Goal: Information Seeking & Learning: Learn about a topic

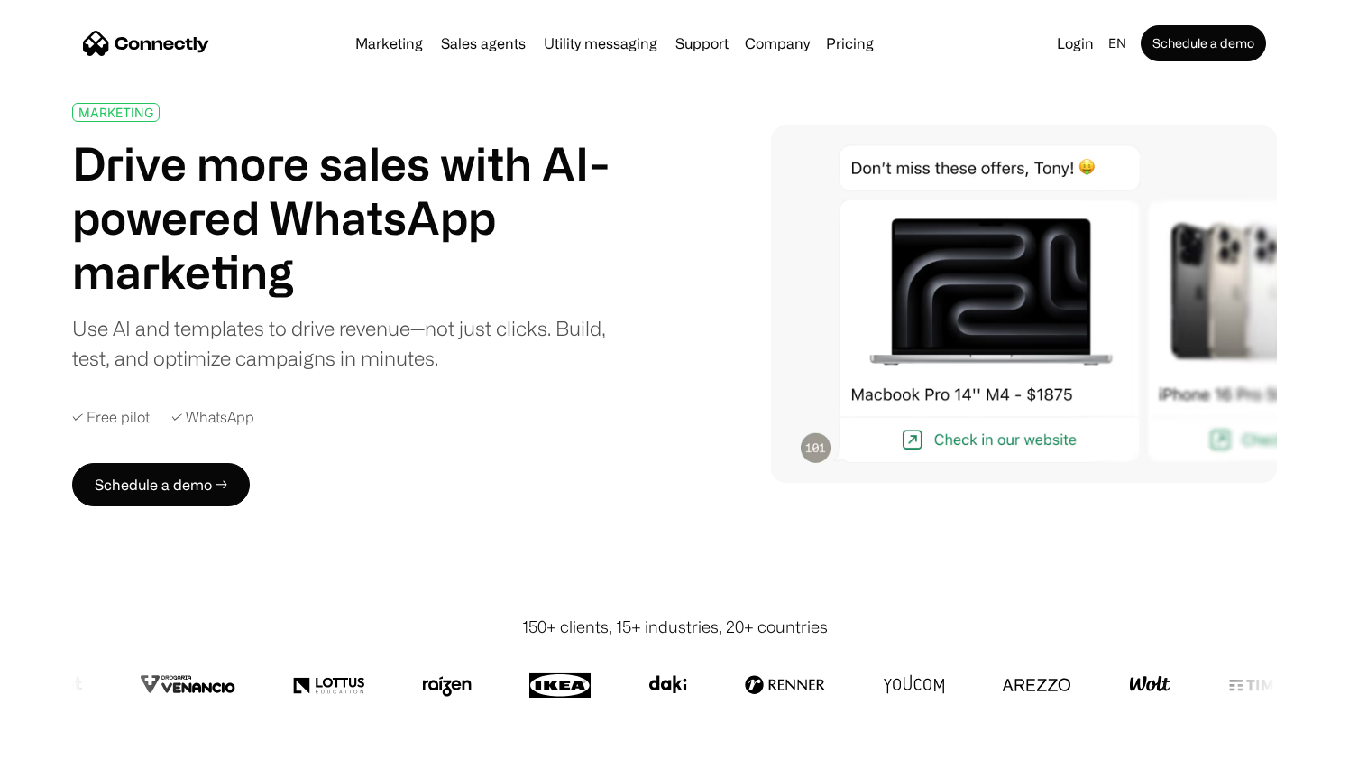
scroll to position [38, 0]
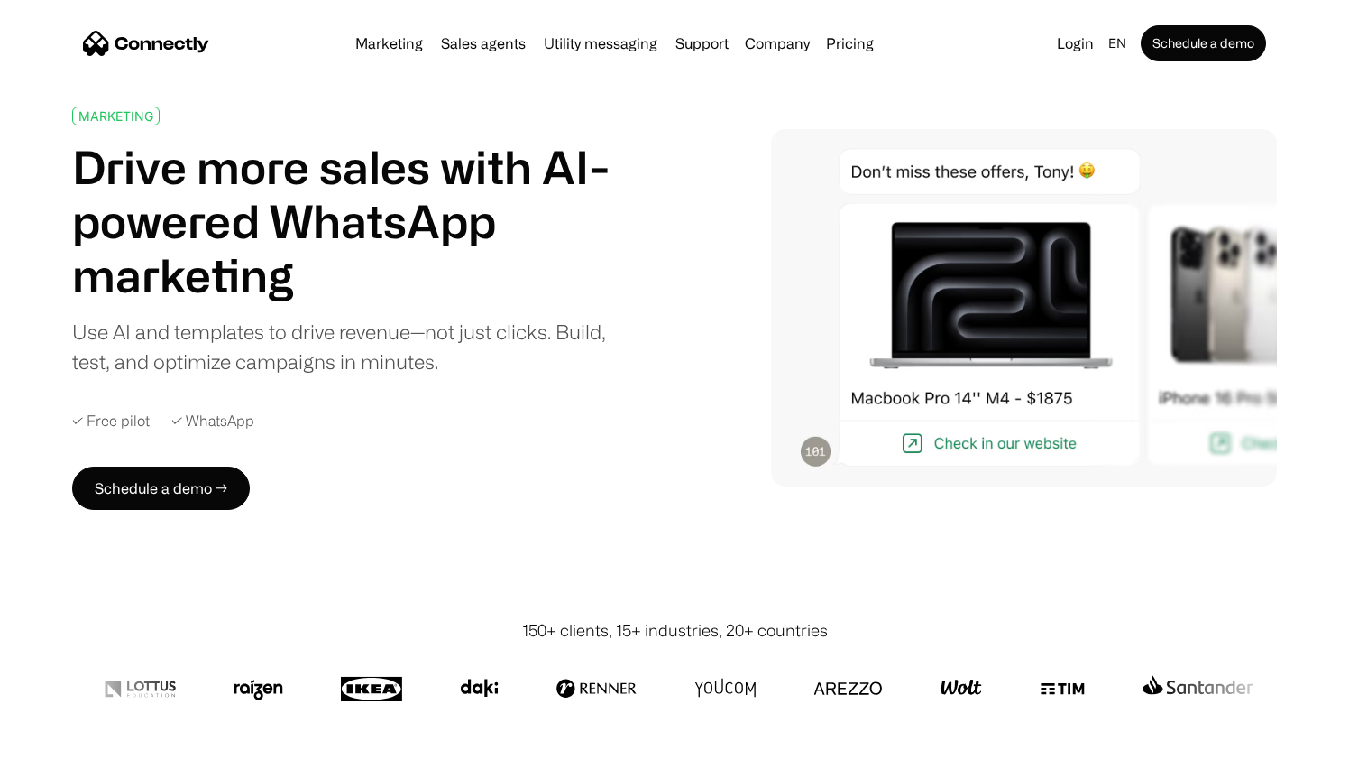
drag, startPoint x: 112, startPoint y: 426, endPoint x: 180, endPoint y: 419, distance: 68.0
click at [112, 426] on div "✓ Free pilot" at bounding box center [111, 420] width 78 height 17
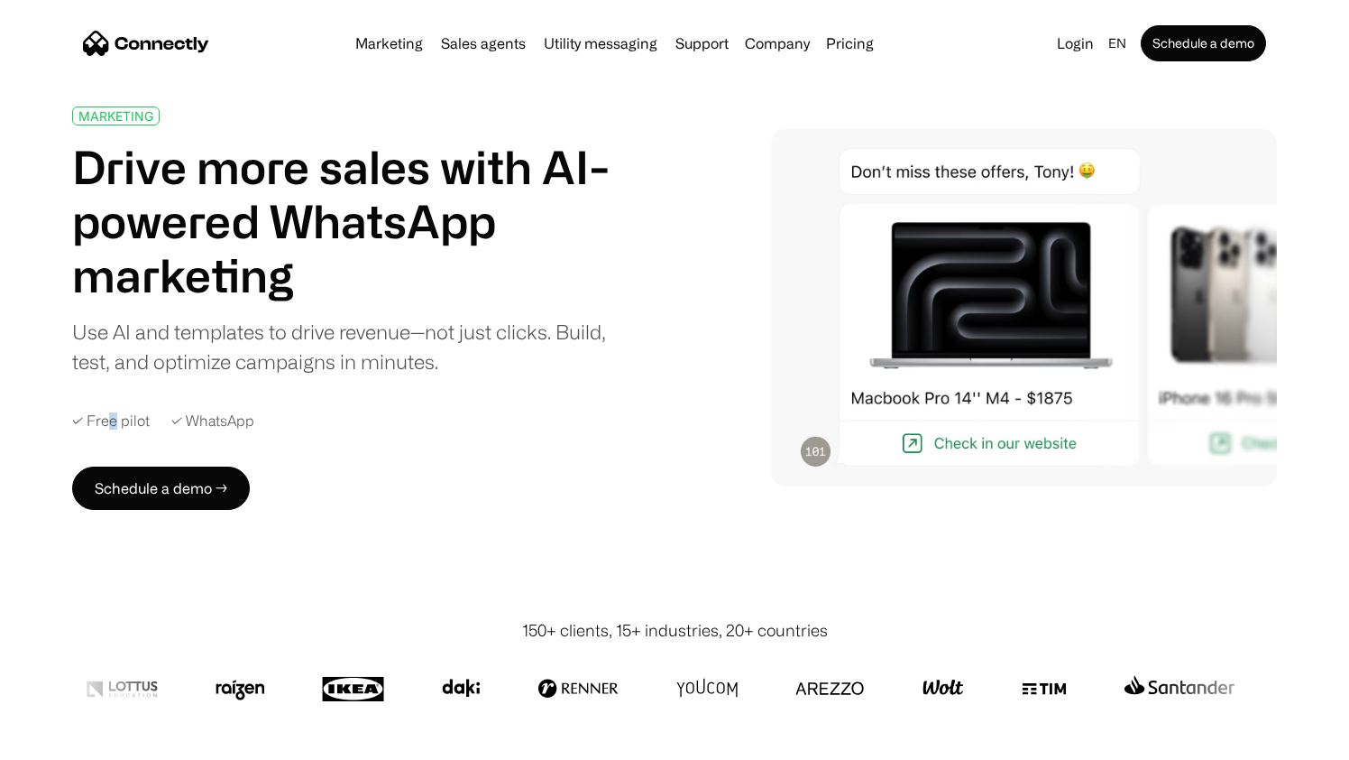
copy div "e"
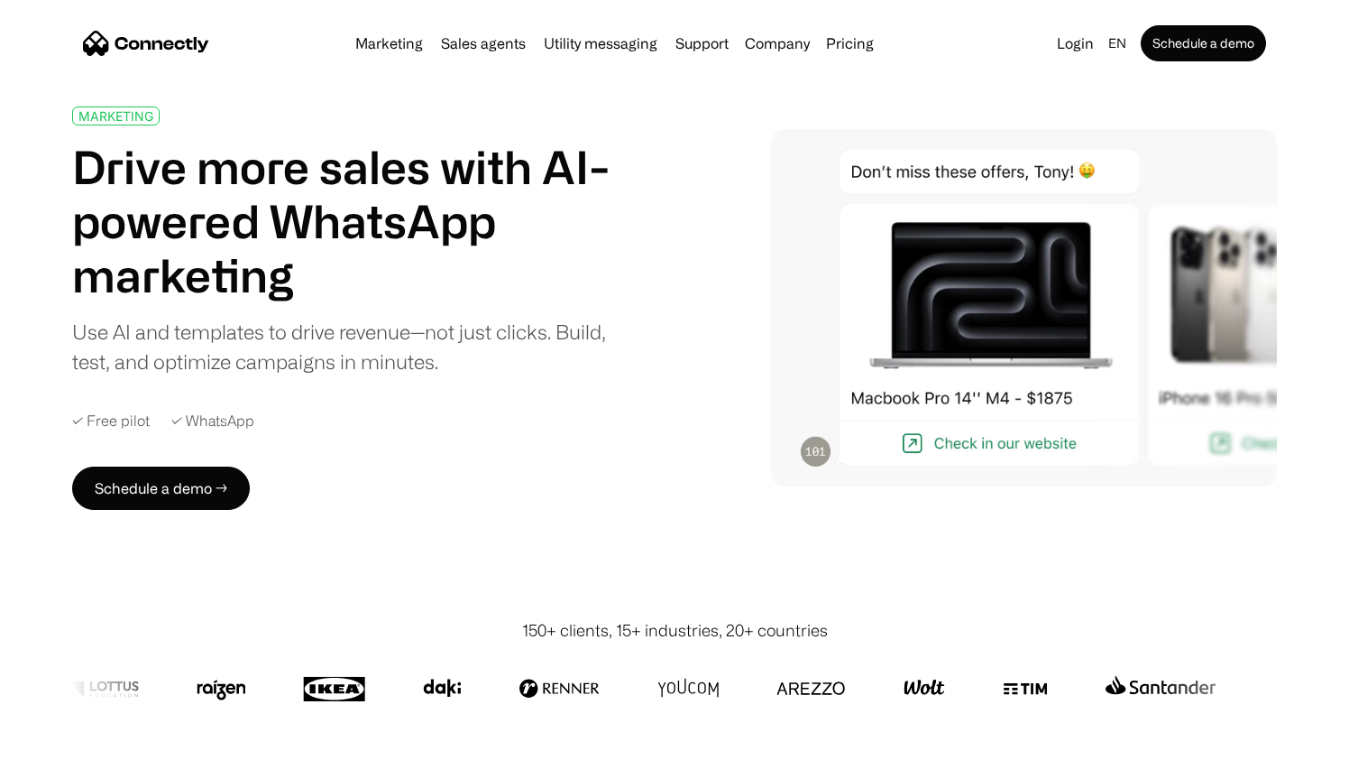
click at [213, 416] on div "✓ WhatsApp" at bounding box center [212, 420] width 83 height 17
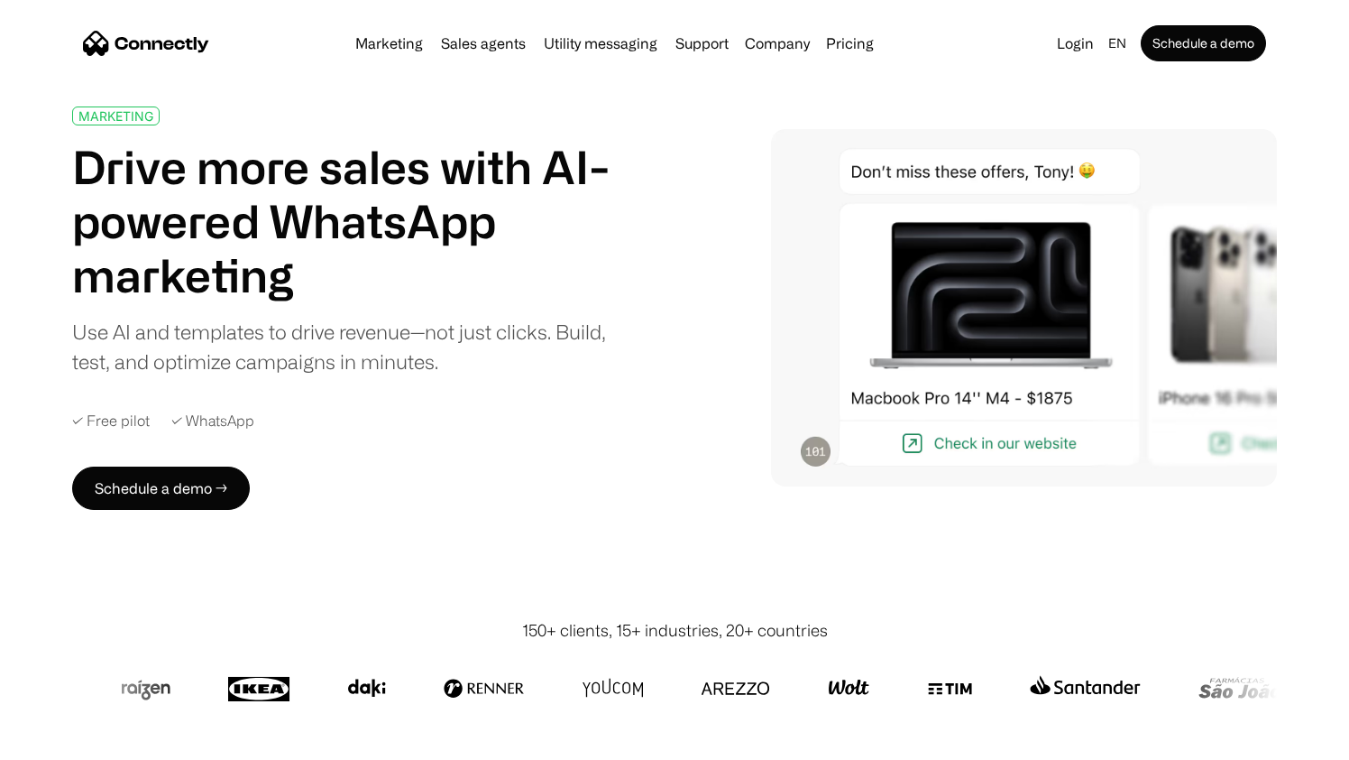
click at [344, 433] on div "MARKETING Drive more sales with AI-powered WhatsApp marketing Use AI and templa…" at bounding box center [365, 307] width 586 height 403
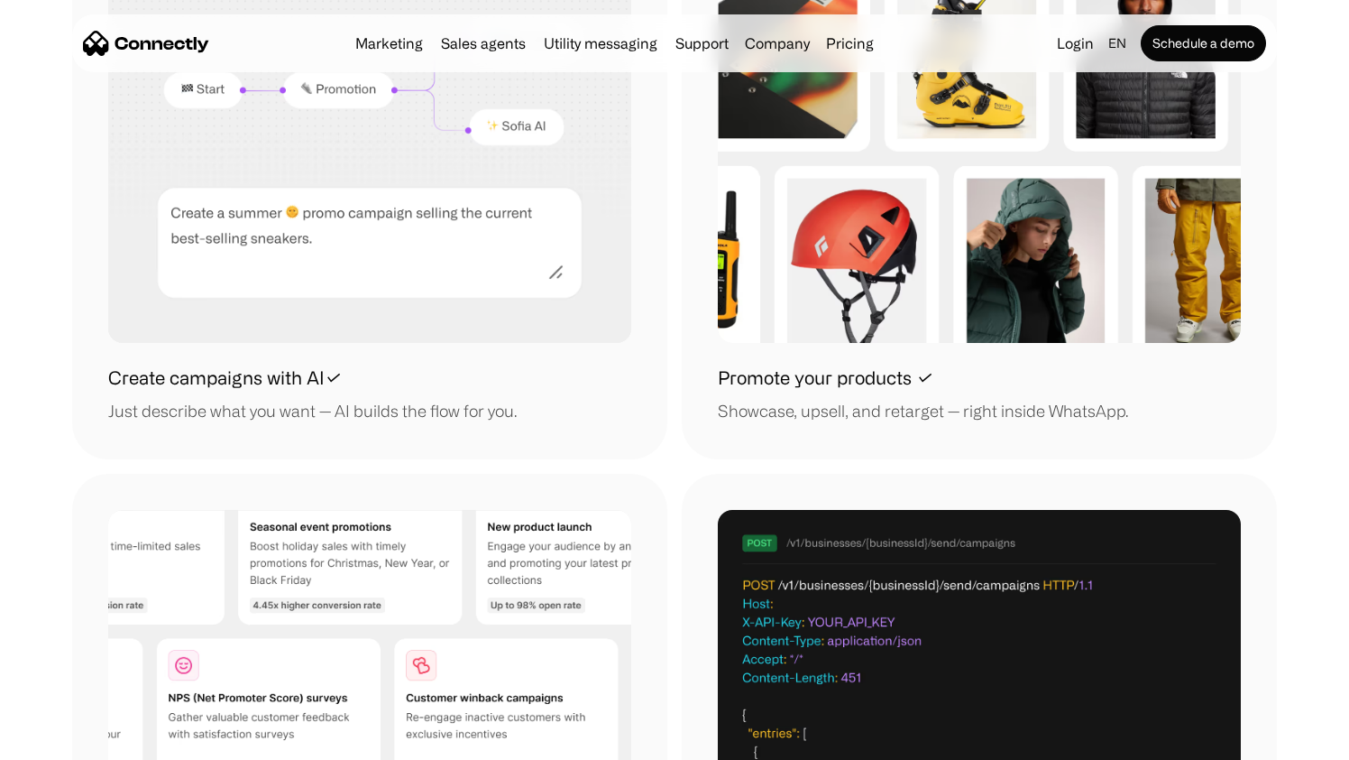
scroll to position [1876, 0]
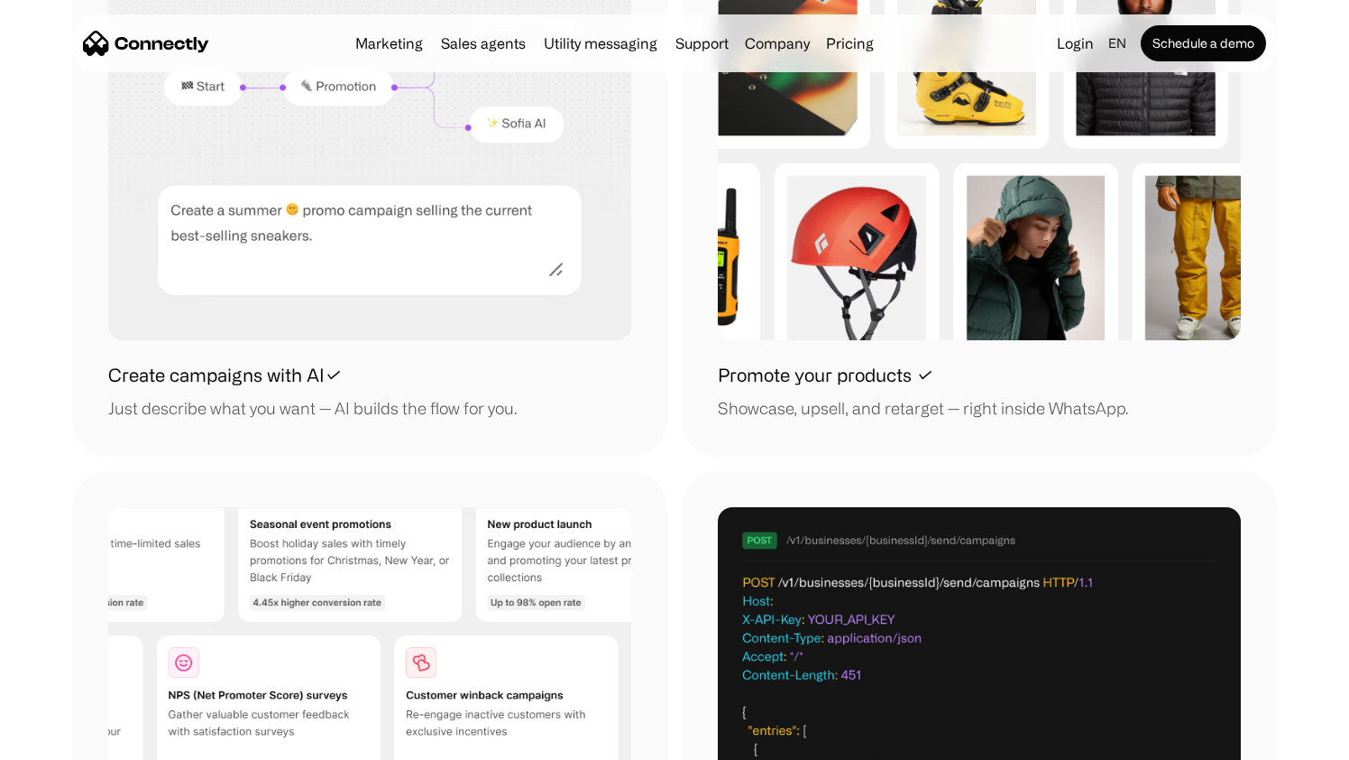
click at [834, 384] on h1 "Promote your products ✓" at bounding box center [826, 375] width 216 height 27
click at [910, 377] on h1 "Promote your products ✓" at bounding box center [826, 375] width 216 height 27
click at [302, 380] on h1 "Create campaigns with AI✓" at bounding box center [225, 375] width 234 height 27
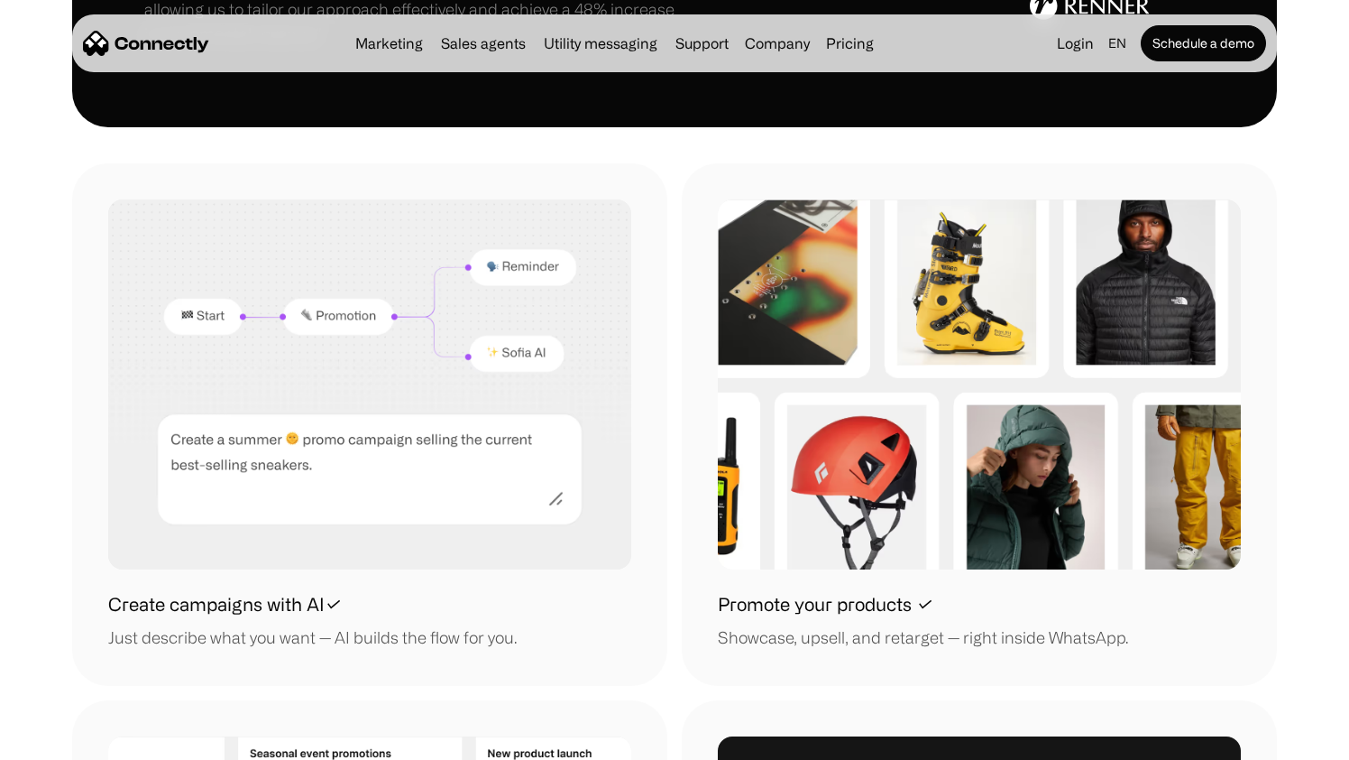
scroll to position [1635, 0]
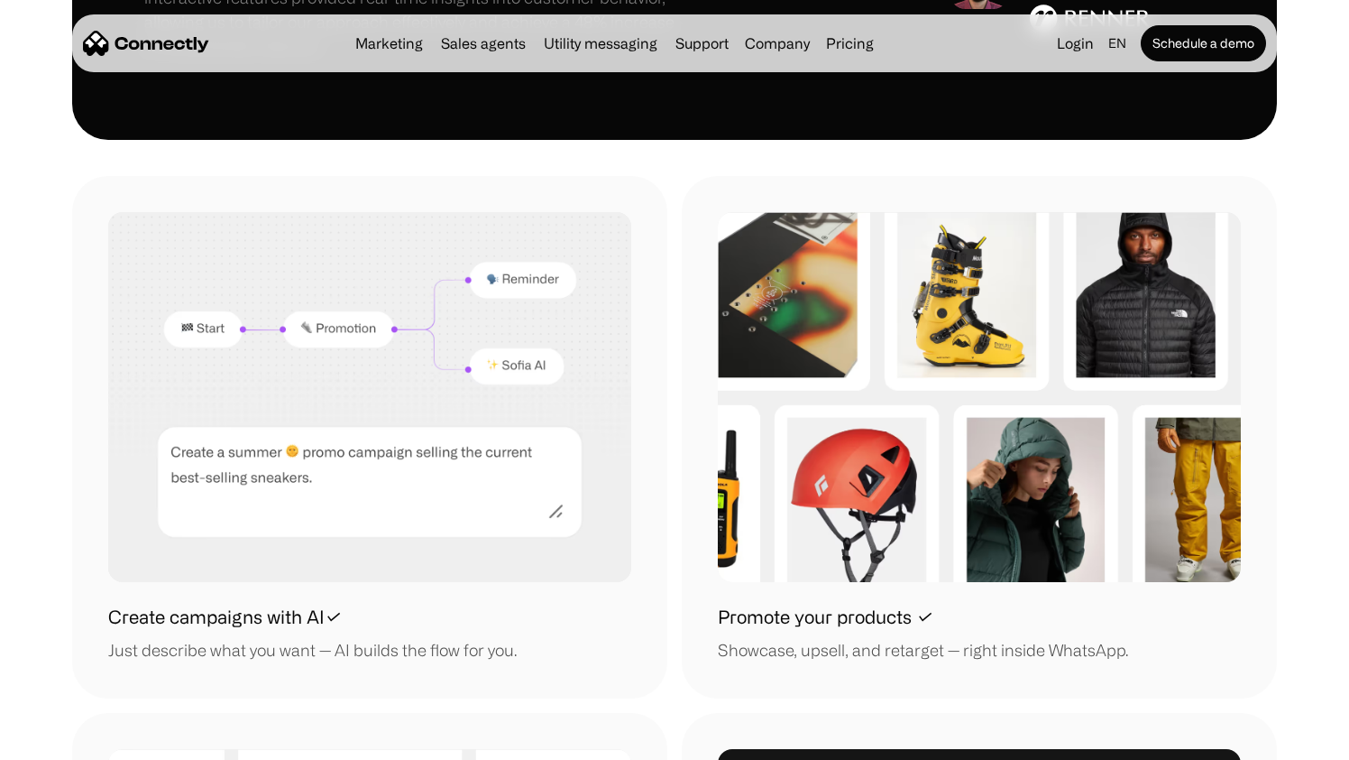
click at [507, 280] on img at bounding box center [369, 396] width 523 height 369
click at [306, 330] on img at bounding box center [369, 396] width 523 height 369
click at [294, 474] on img at bounding box center [369, 396] width 523 height 369
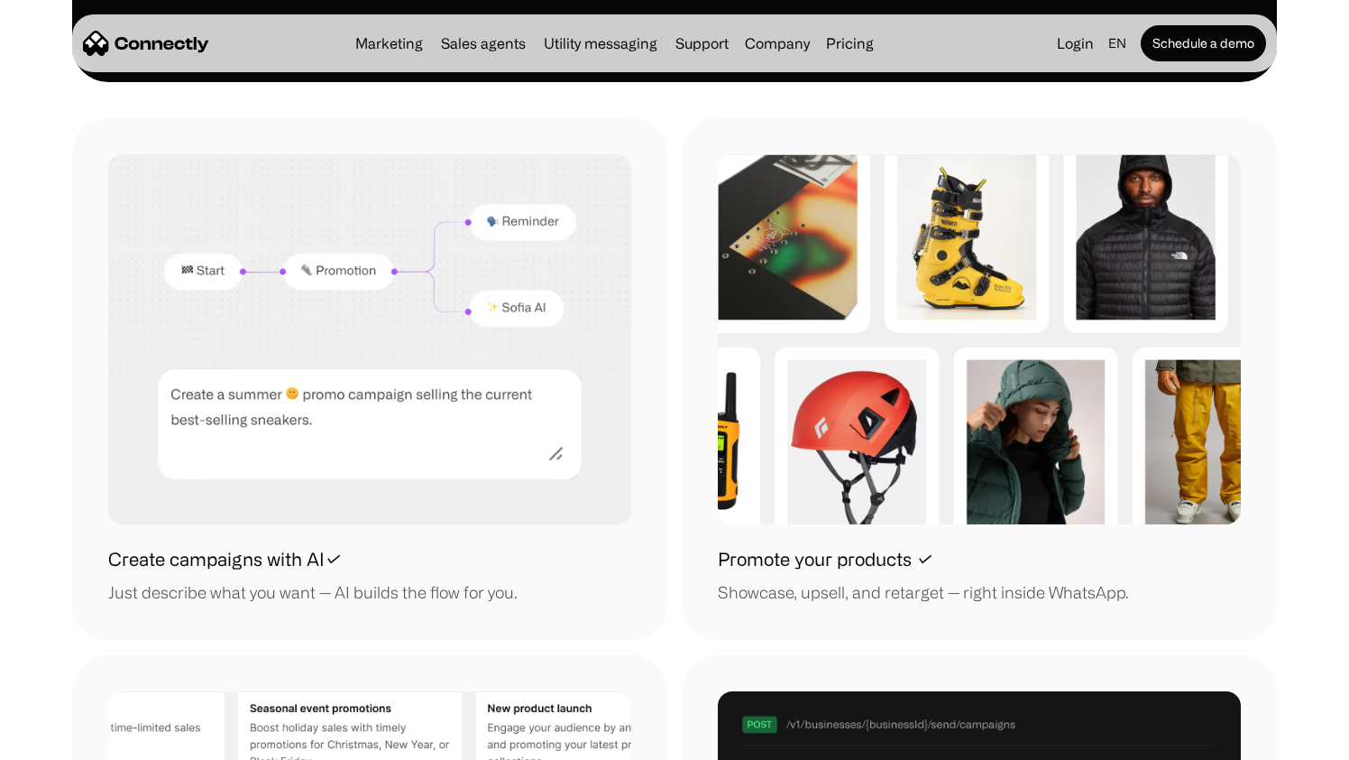
scroll to position [1694, 0]
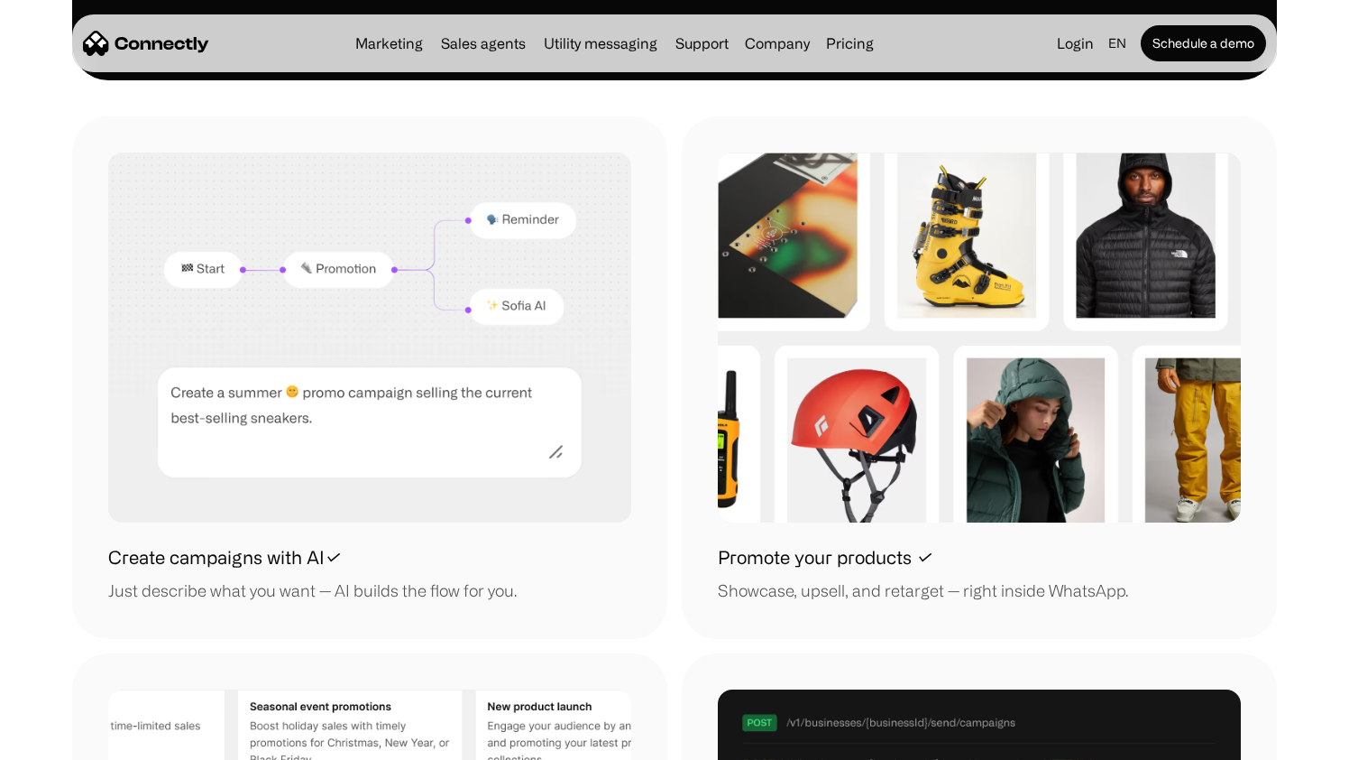
click at [915, 555] on h1 "Promote your products ✓" at bounding box center [826, 557] width 216 height 27
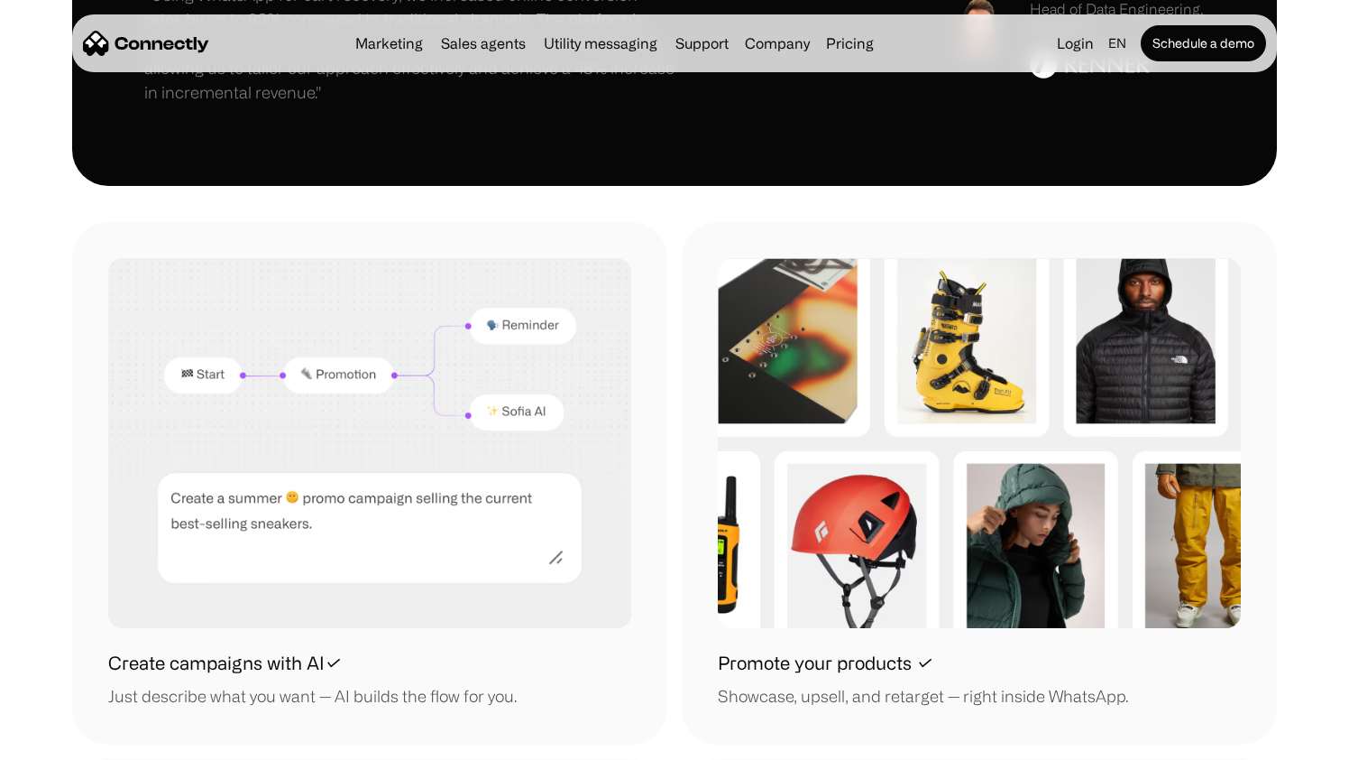
scroll to position [1594, 0]
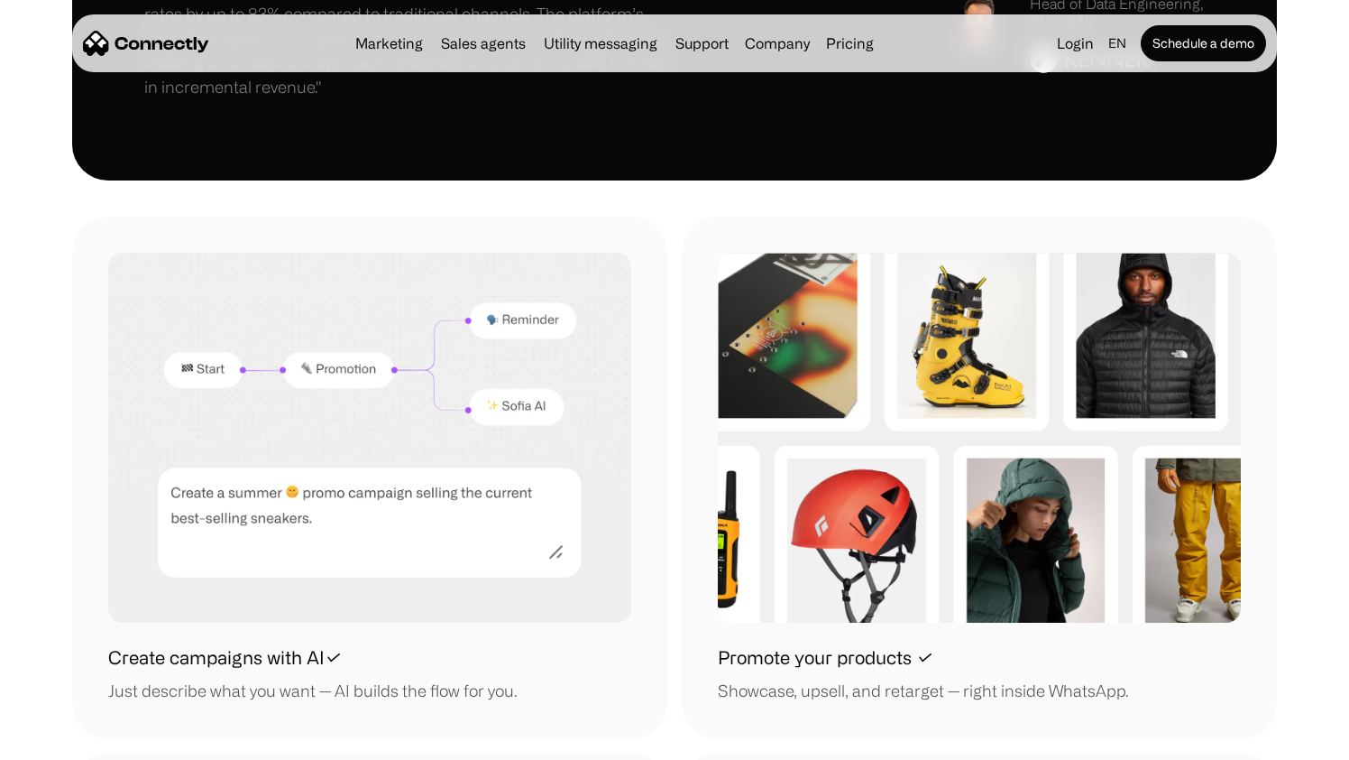
click at [525, 418] on img at bounding box center [369, 437] width 523 height 369
click at [297, 503] on img at bounding box center [369, 437] width 523 height 369
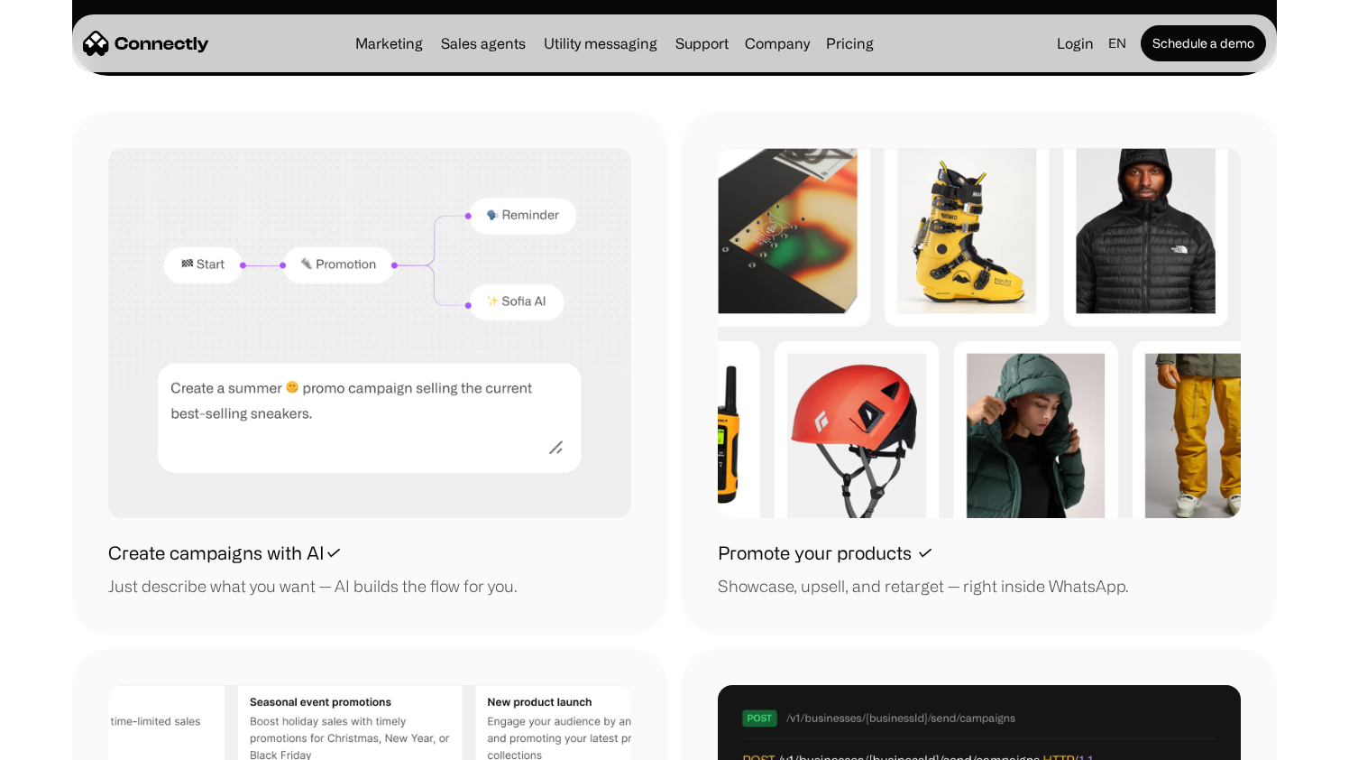
scroll to position [1704, 0]
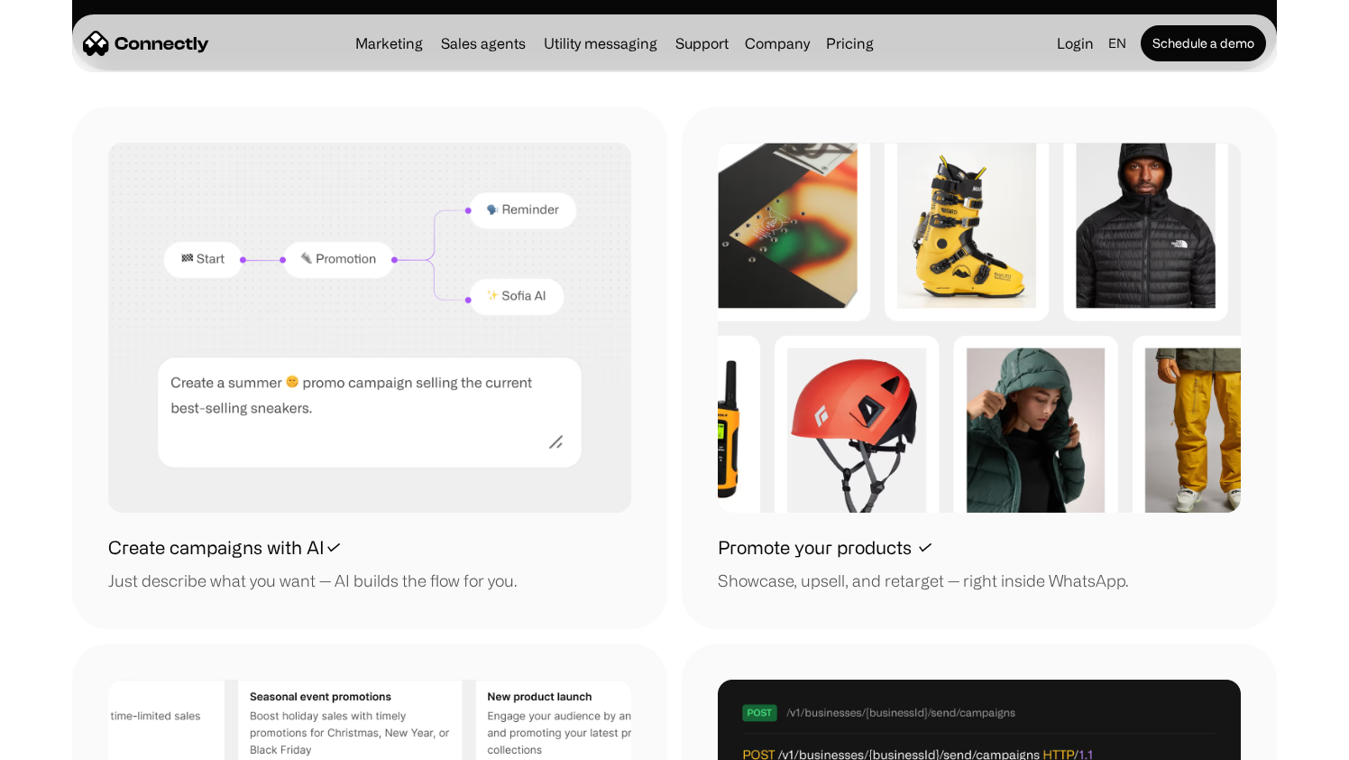
click at [237, 554] on h1 "Create campaigns with AI✓" at bounding box center [225, 547] width 234 height 27
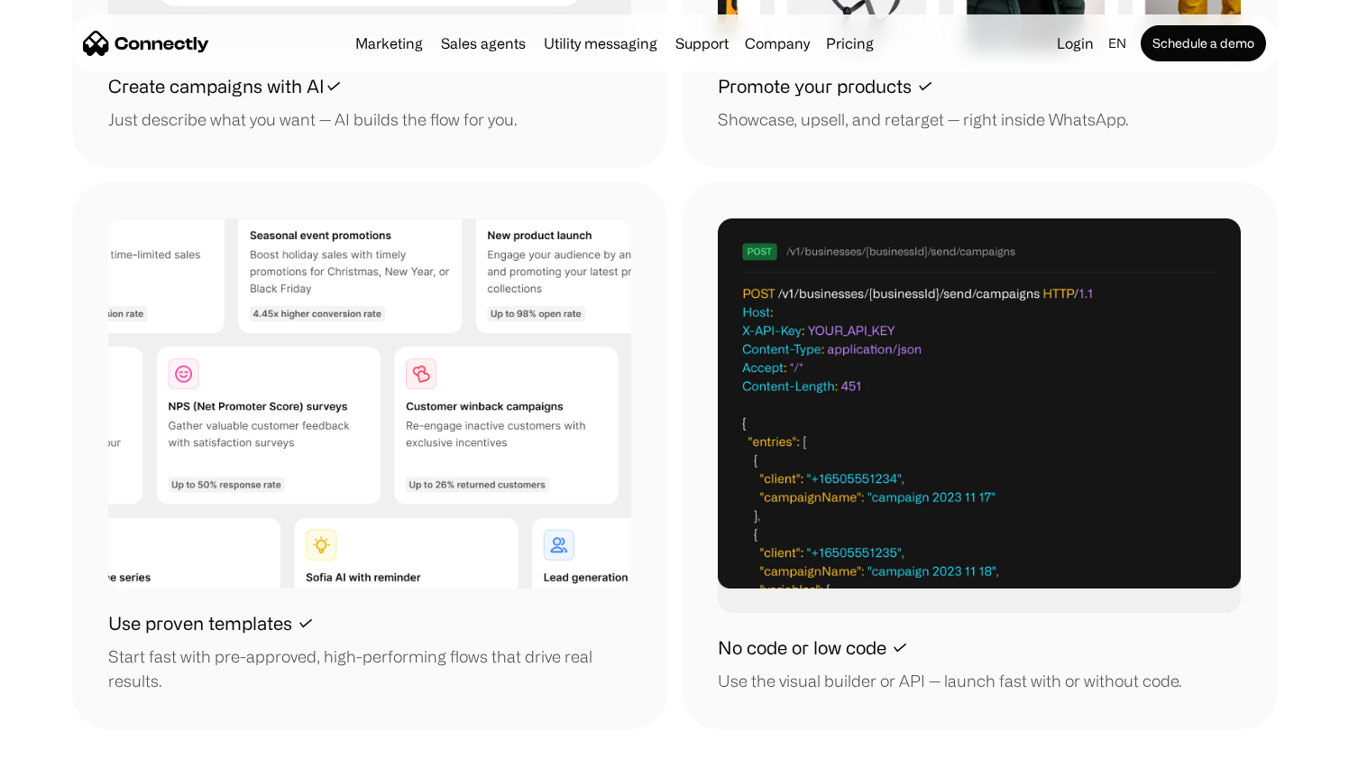
scroll to position [2163, 0]
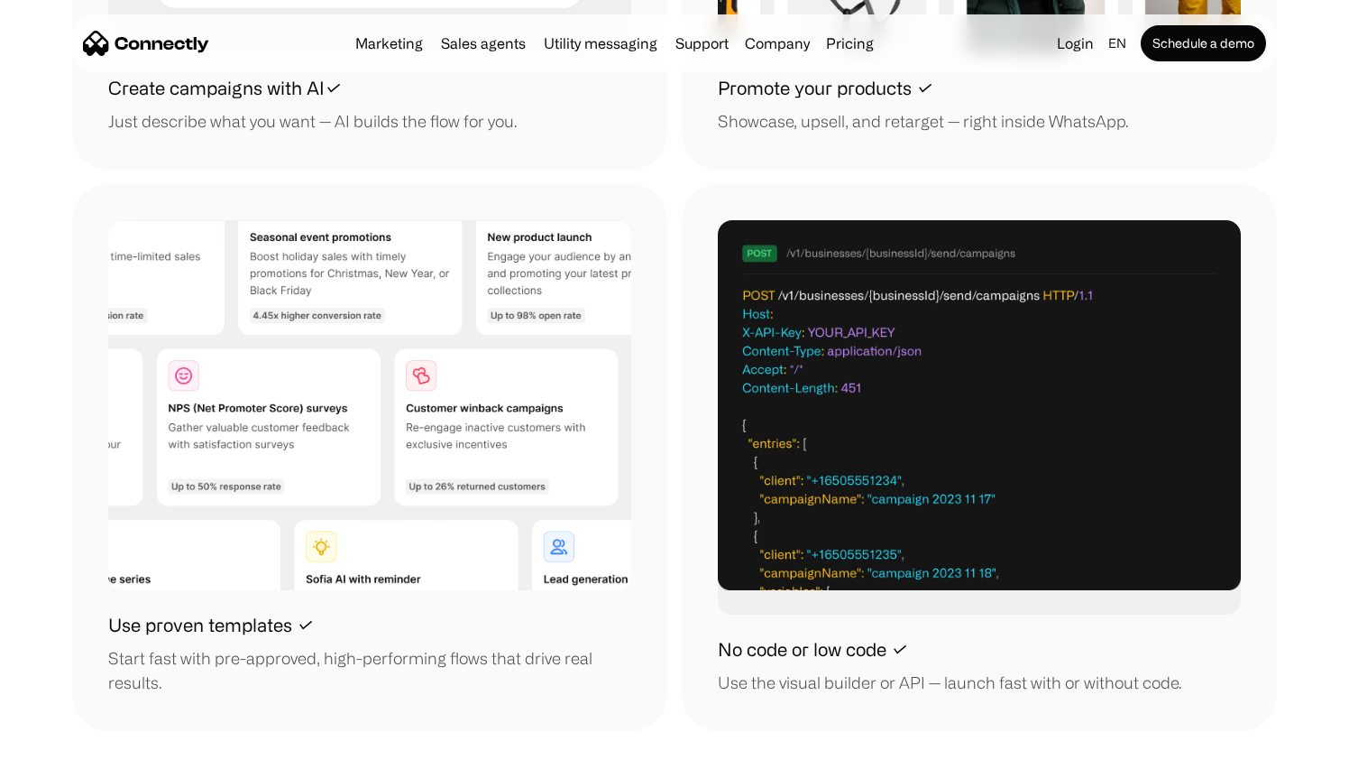
click at [697, 197] on div "No code or low code ✓ Use the visual builder or API — launch fast with or witho…" at bounding box center [979, 457] width 595 height 547
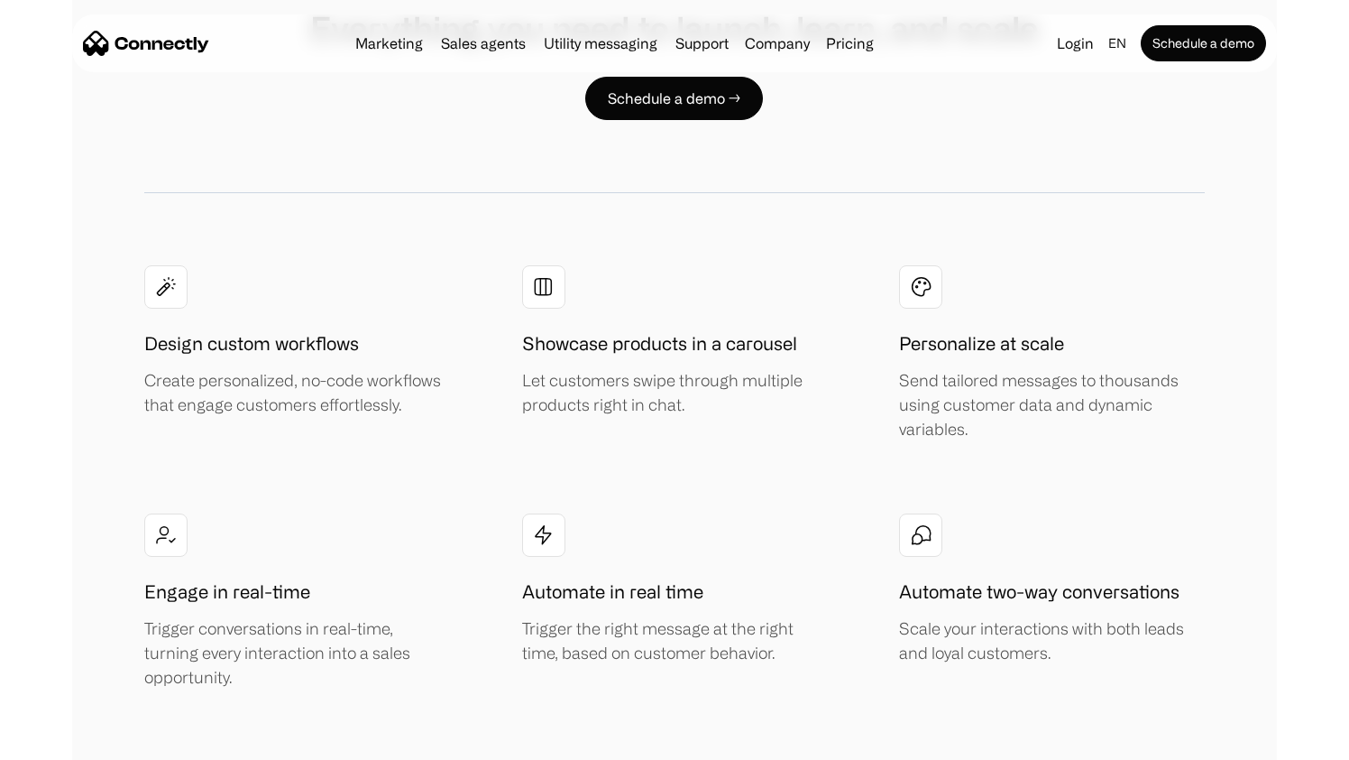
scroll to position [3039, 0]
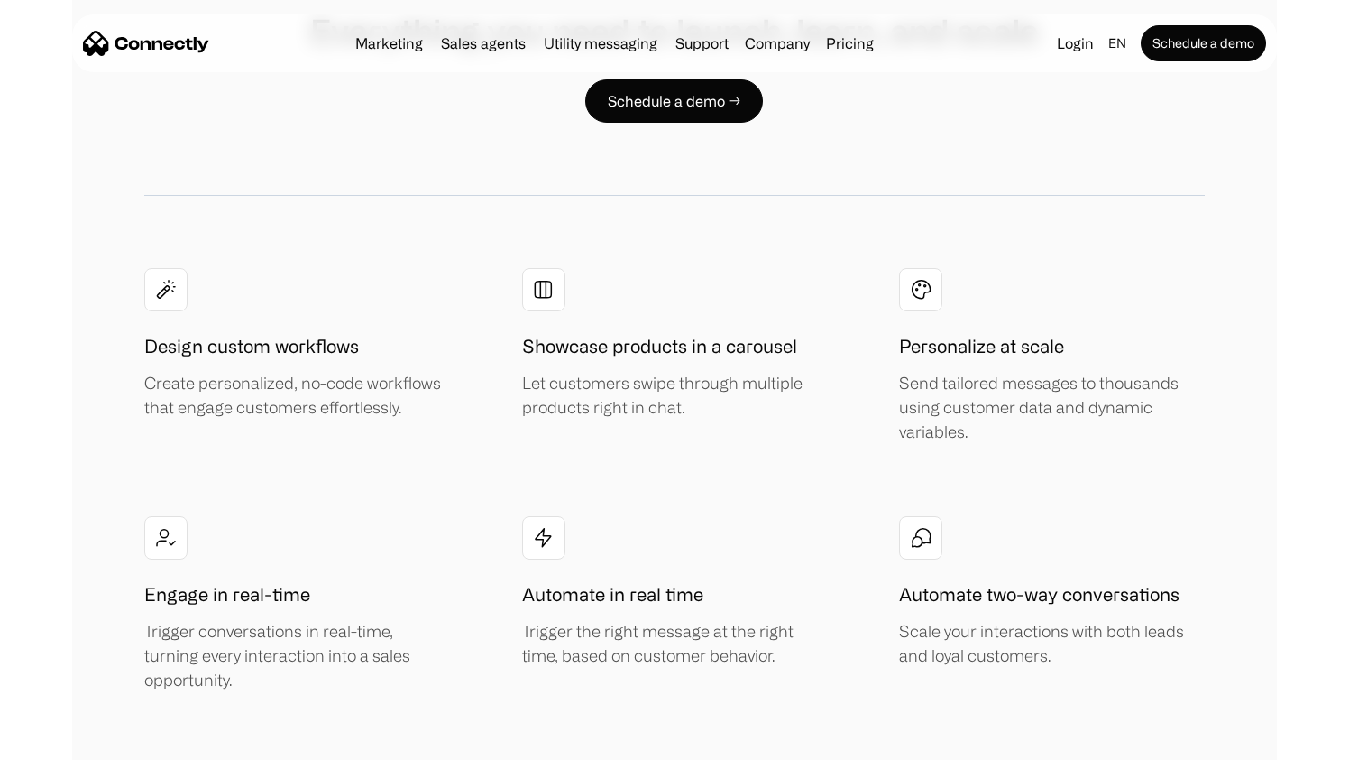
click at [172, 295] on img at bounding box center [166, 289] width 22 height 23
click at [262, 291] on div "Design custom workflows Create personalized, no-code workflows that engage cust…" at bounding box center [297, 344] width 306 height 152
click at [539, 298] on img at bounding box center [543, 289] width 23 height 23
click at [343, 374] on div "Create personalized, no-code workflows that engage customers effortlessly." at bounding box center [297, 395] width 306 height 49
click at [167, 519] on div at bounding box center [165, 537] width 43 height 43
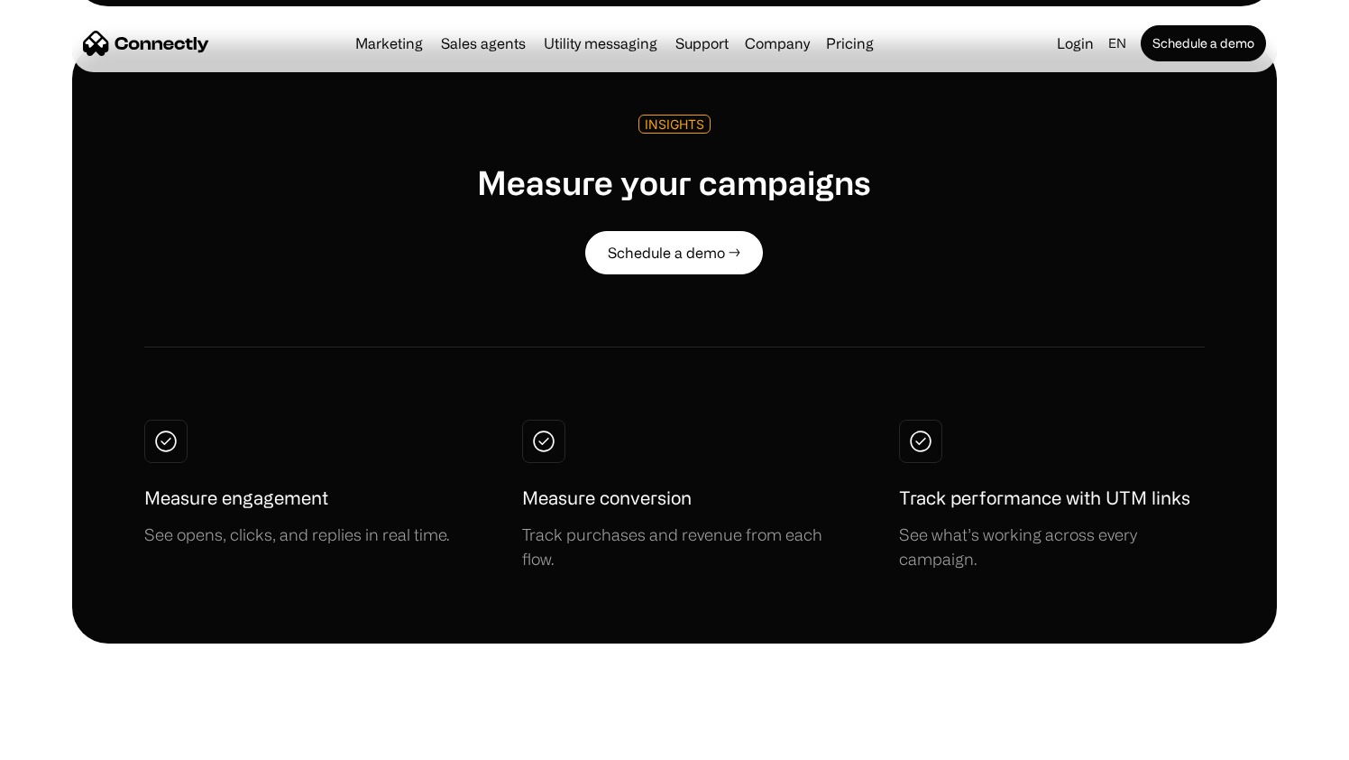
scroll to position [4355, 0]
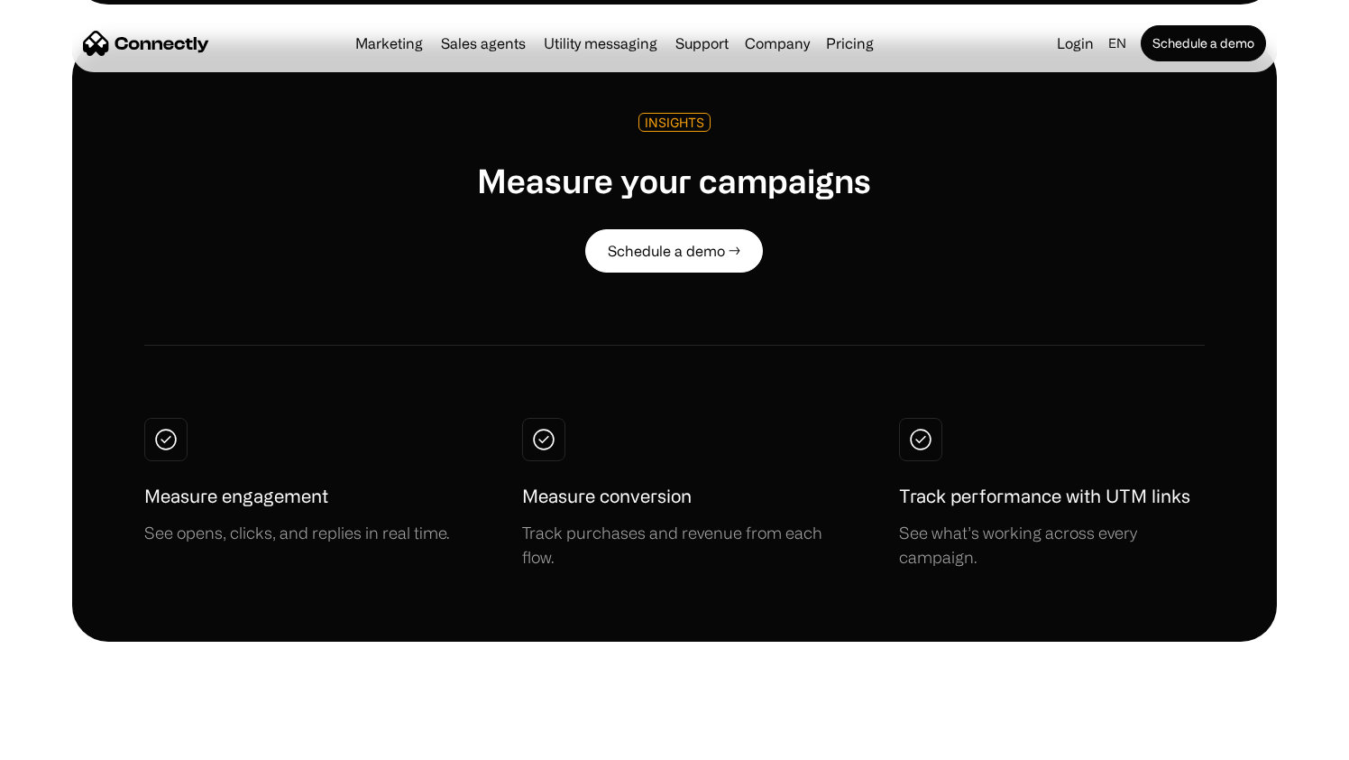
click at [254, 483] on h1 "Measure engagement" at bounding box center [236, 496] width 184 height 27
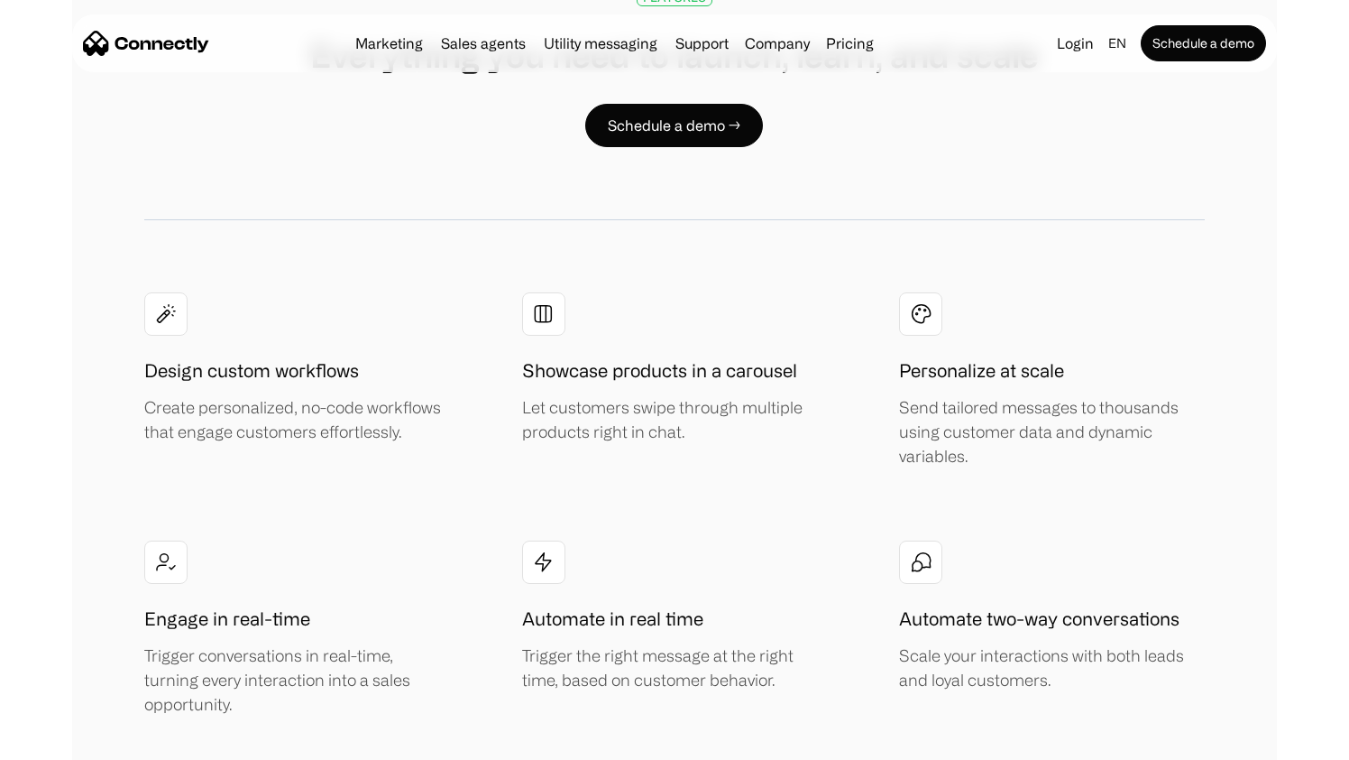
scroll to position [3048, 0]
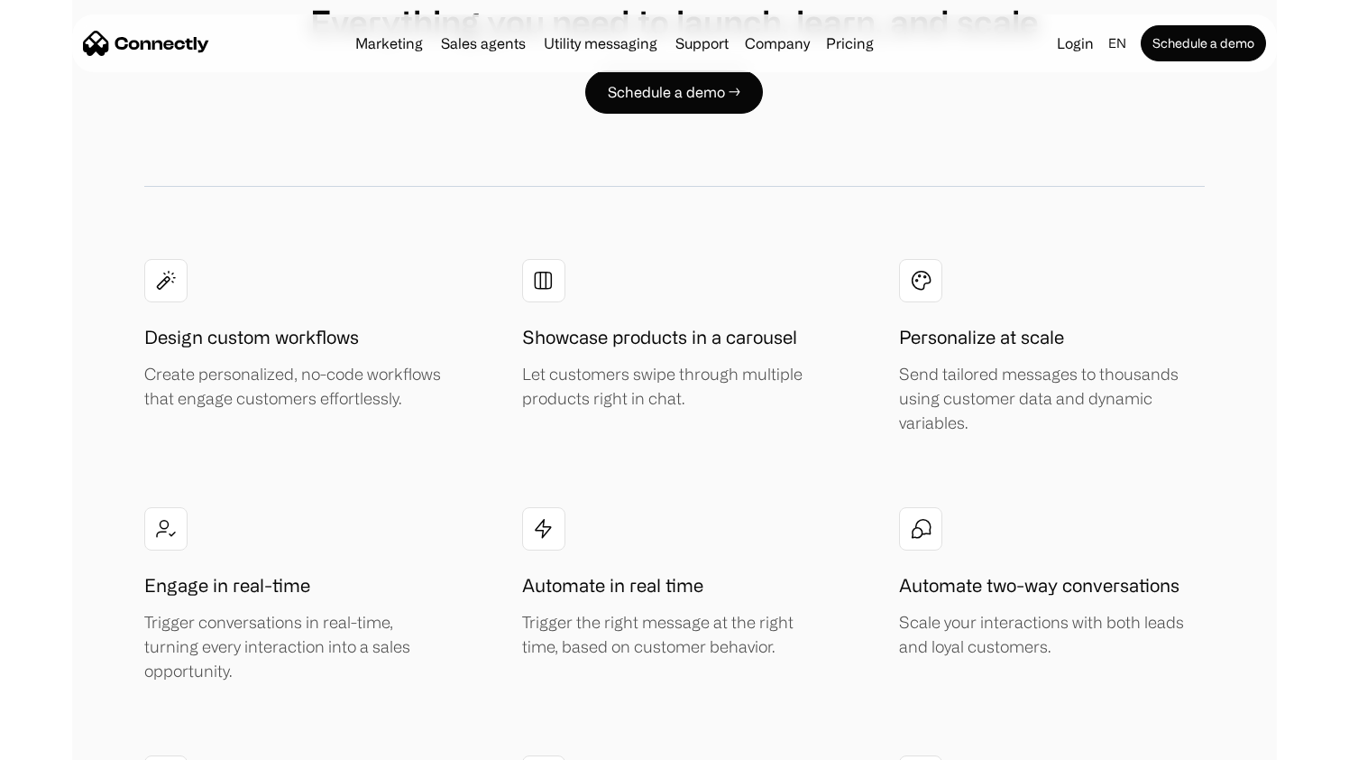
click at [164, 278] on img at bounding box center [166, 280] width 22 height 23
click at [256, 373] on div "Create personalized, no-code workflows that engage customers effortlessly." at bounding box center [297, 386] width 306 height 49
click at [327, 379] on div "Create personalized, no-code workflows that engage customers effortlessly." at bounding box center [297, 386] width 306 height 49
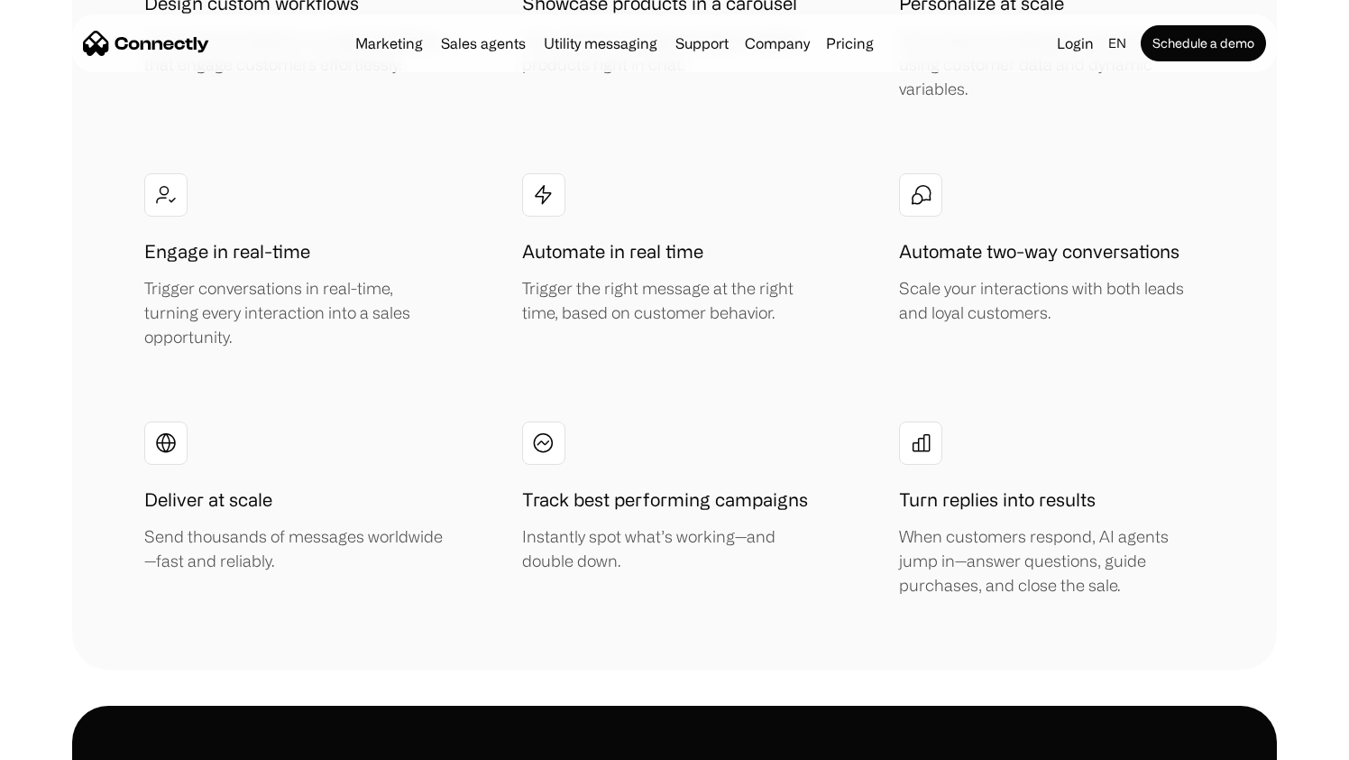
scroll to position [3409, 0]
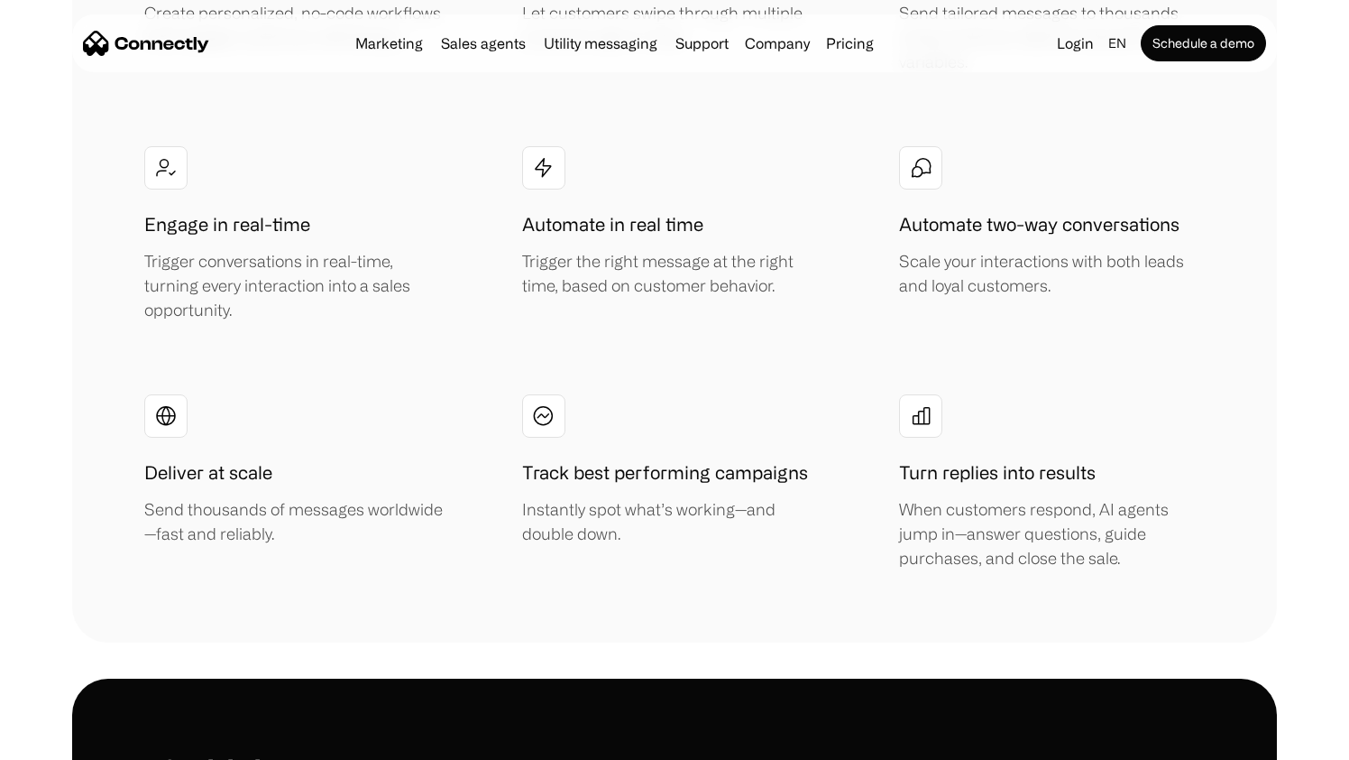
click at [446, 402] on div "Deliver at scale Send thousands of messages worldwide—fast and reliably." at bounding box center [297, 470] width 306 height 152
